Goal: Book appointment/travel/reservation

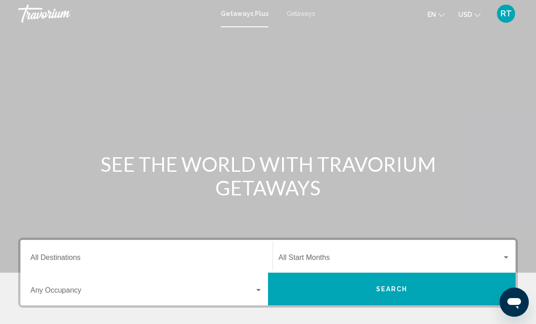
click at [306, 14] on span "Getaways" at bounding box center [301, 13] width 29 height 7
click at [199, 256] on input "Destination All Destinations" at bounding box center [146, 259] width 232 height 8
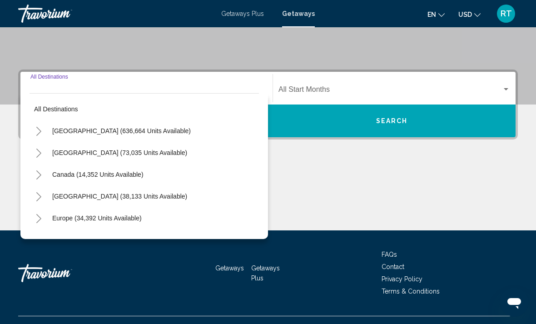
scroll to position [186, 0]
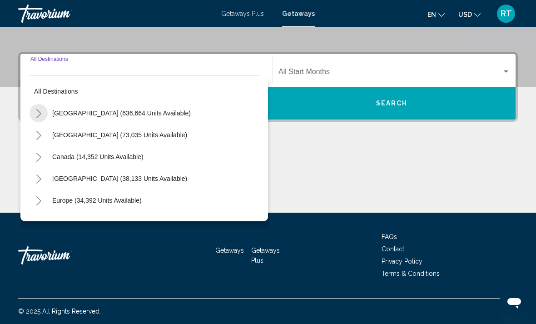
click at [40, 118] on icon "Toggle United States (636,664 units available)" at bounding box center [38, 113] width 7 height 9
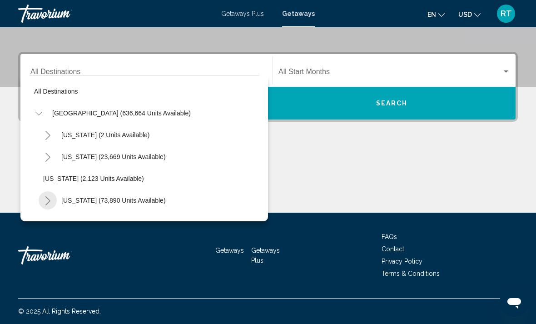
click at [49, 196] on icon "Toggle California (73,890 units available)" at bounding box center [48, 200] width 7 height 9
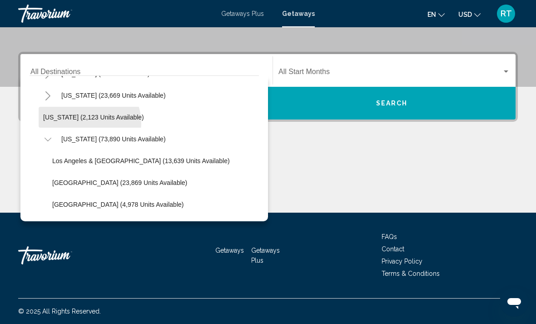
scroll to position [66, 0]
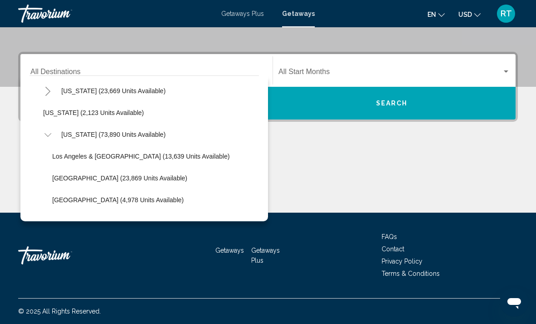
click at [62, 179] on span "[GEOGRAPHIC_DATA] (23,869 units available)" at bounding box center [119, 177] width 135 height 7
type input "**********"
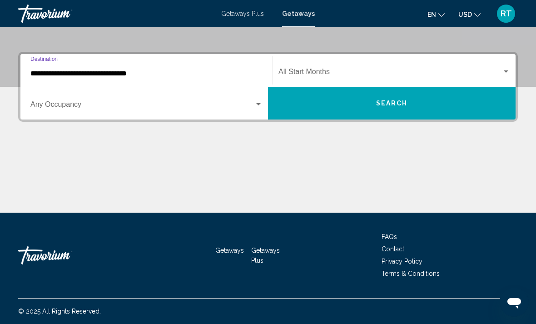
click at [325, 70] on span "Search widget" at bounding box center [391, 74] width 224 height 8
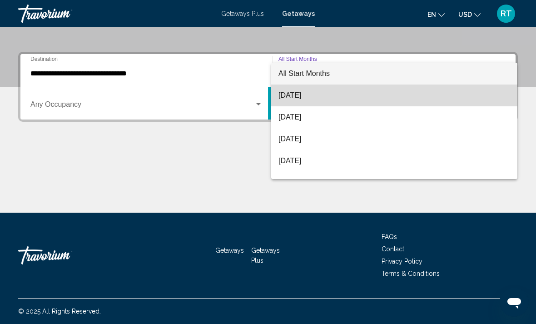
click at [310, 92] on span "[DATE]" at bounding box center [395, 96] width 232 height 22
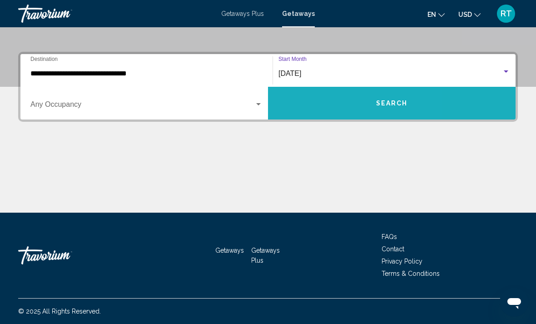
click at [307, 113] on button "Search" at bounding box center [392, 103] width 248 height 33
